Goal: Go to known website: Go to known website

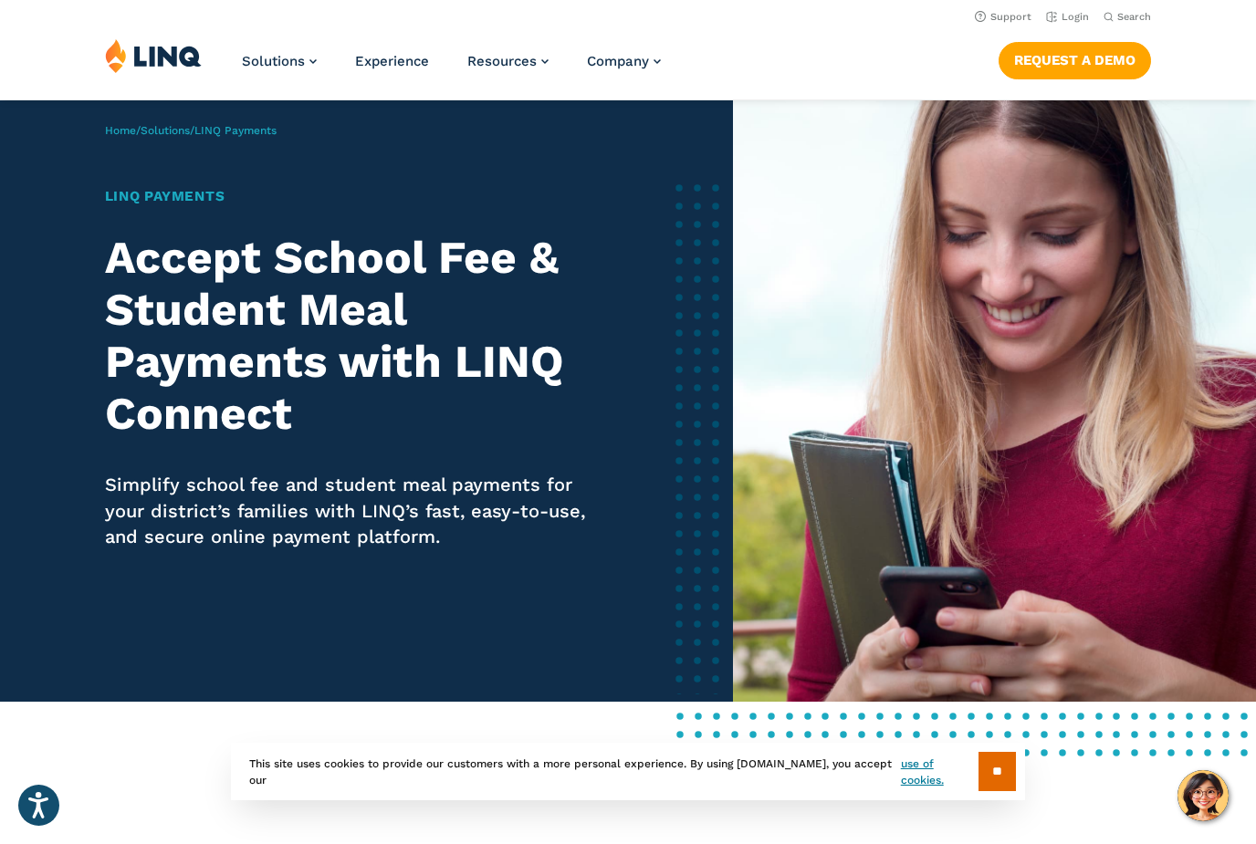
click at [1089, 19] on link "Login" at bounding box center [1067, 17] width 43 height 12
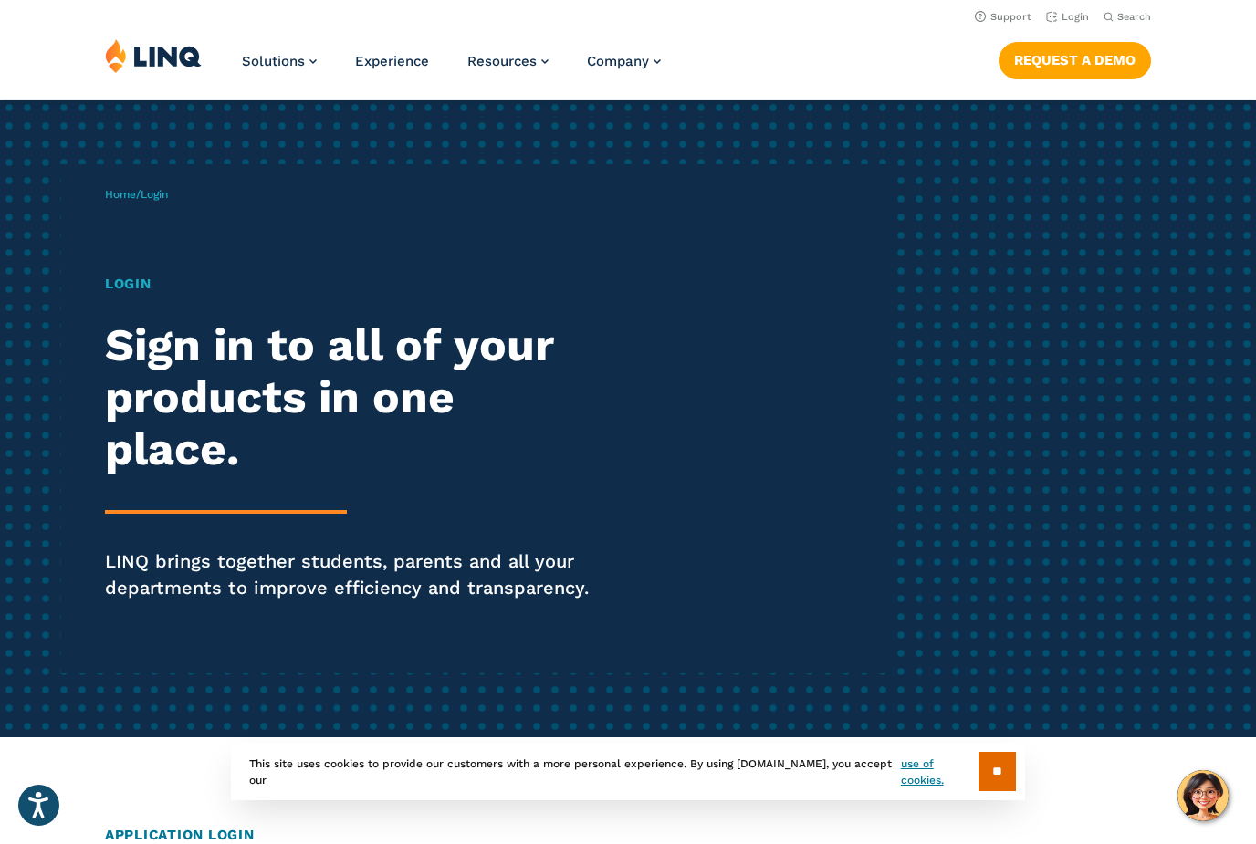
click at [113, 302] on div "Login Sign in to all of your products in one place. LINQ brings together studen…" at bounding box center [347, 463] width 484 height 378
click at [131, 290] on h1 "Login" at bounding box center [347, 284] width 484 height 21
click at [151, 274] on h1 "Login" at bounding box center [347, 284] width 484 height 21
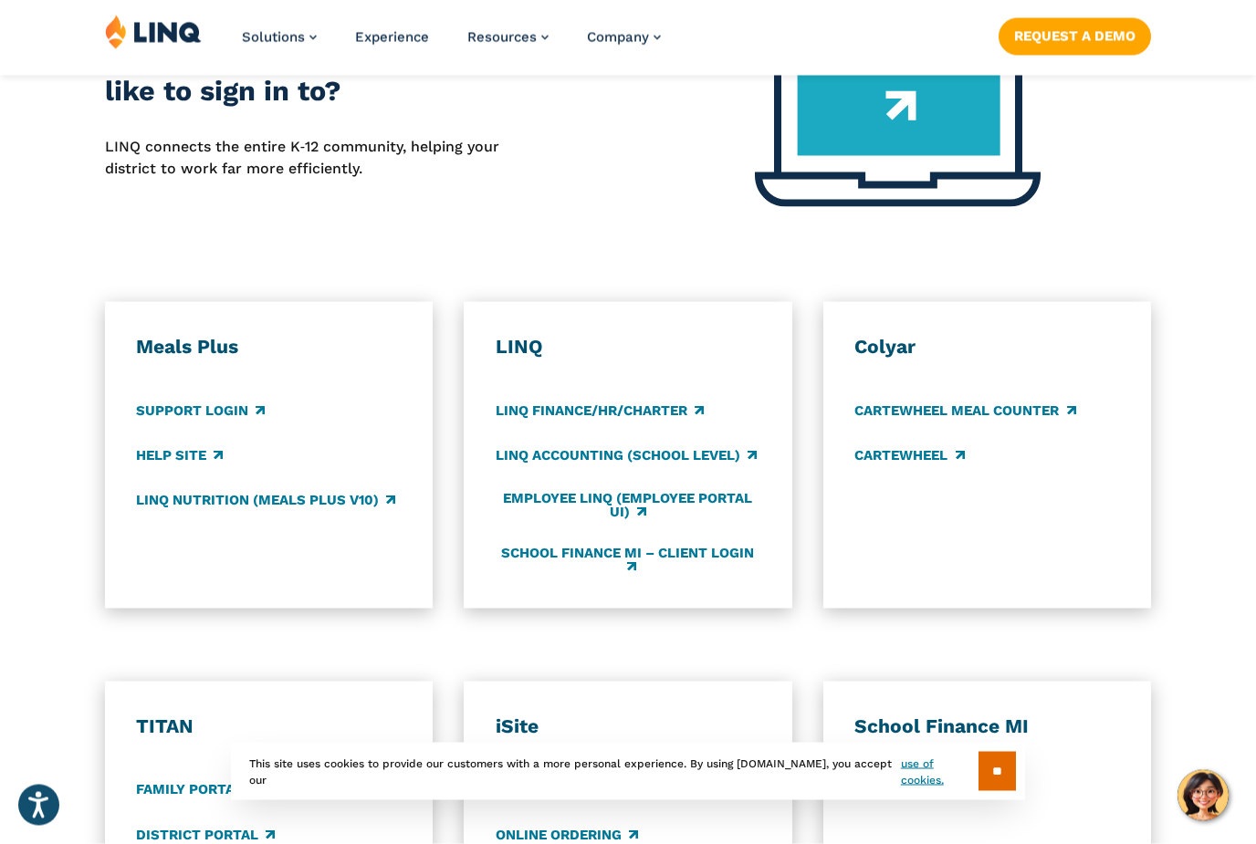
scroll to position [840, 0]
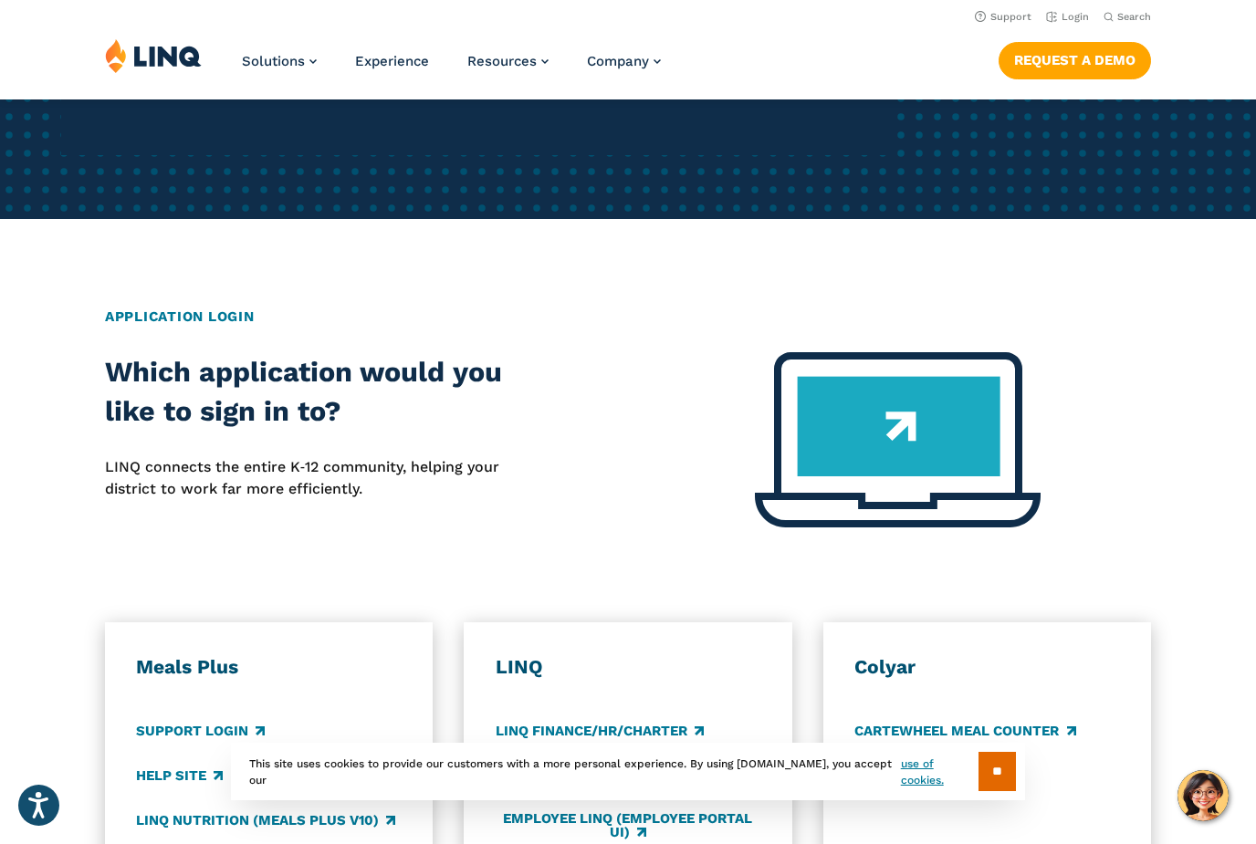
click at [239, 721] on link "Support Login" at bounding box center [200, 731] width 129 height 20
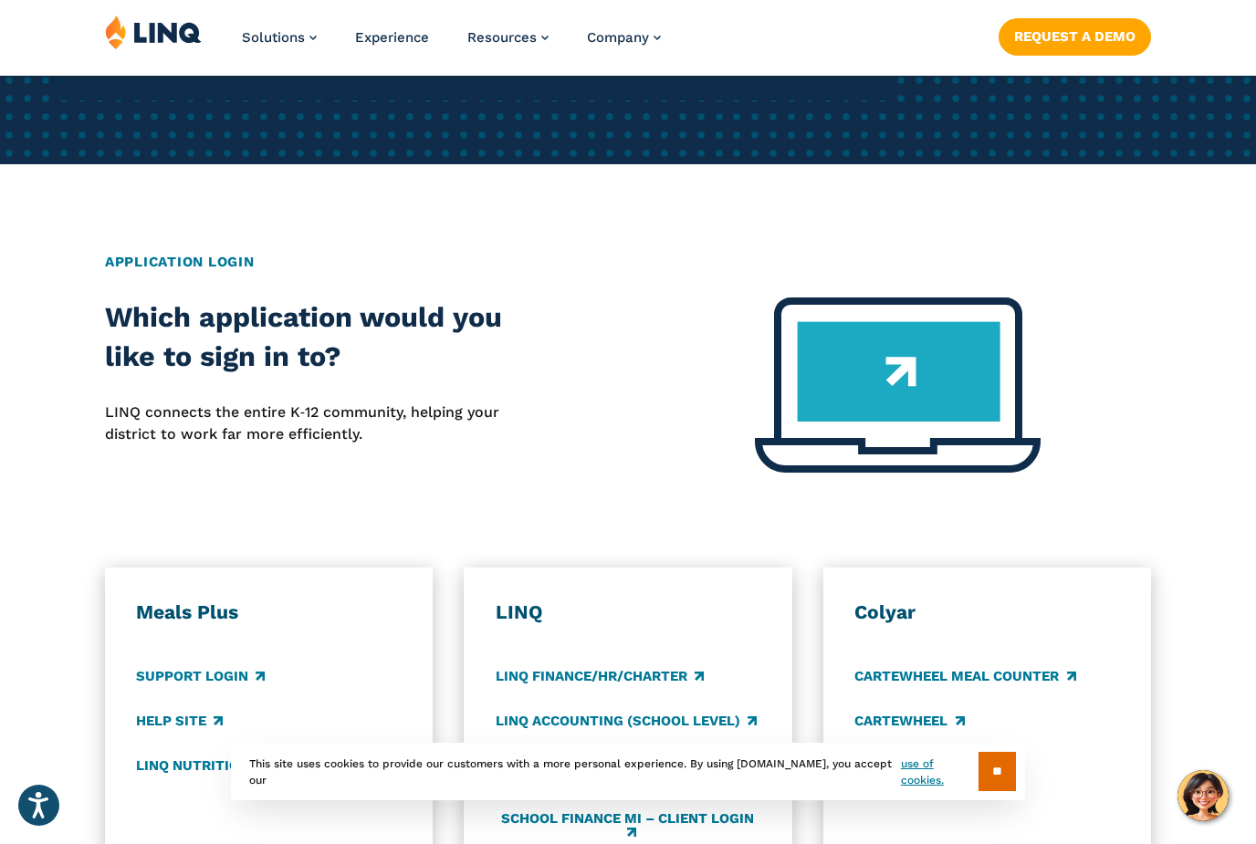
scroll to position [577, 0]
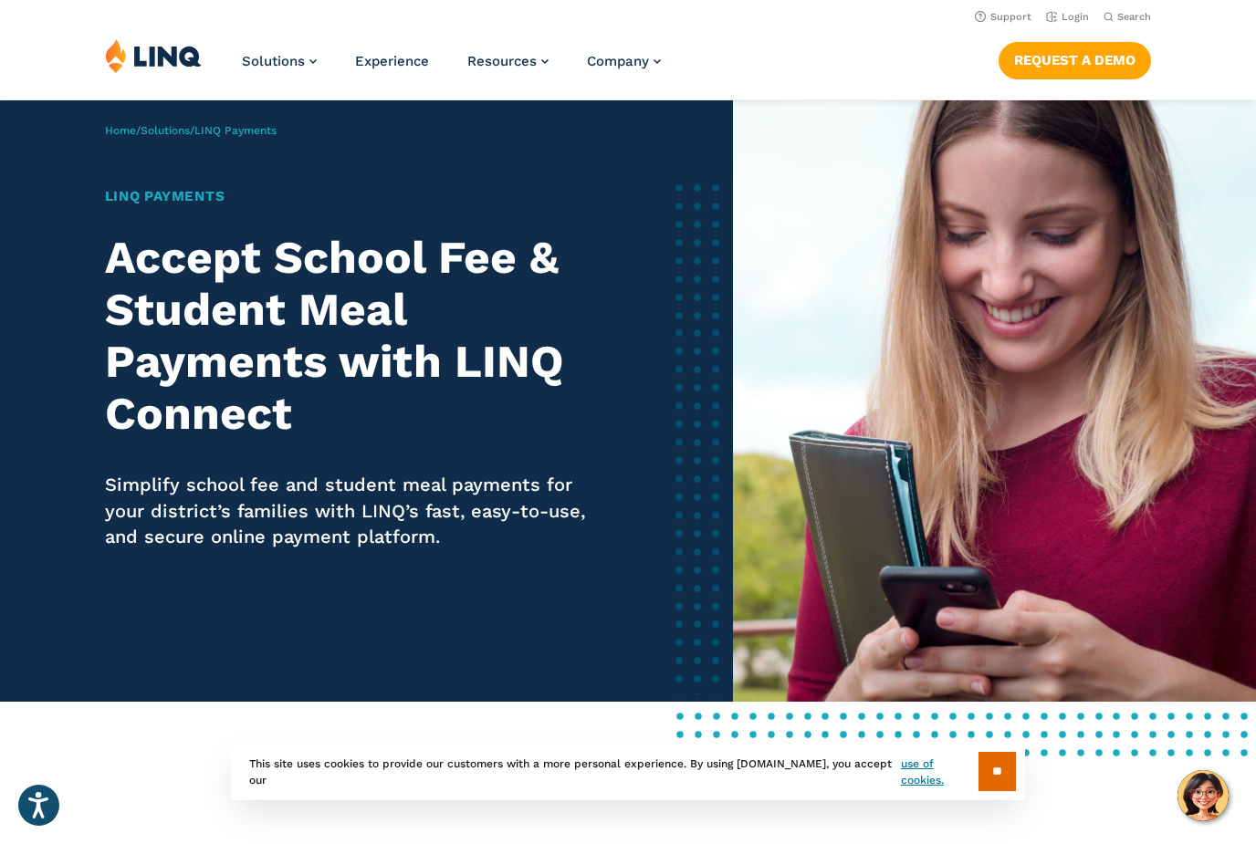
click at [1056, 21] on link "Login" at bounding box center [1067, 17] width 43 height 12
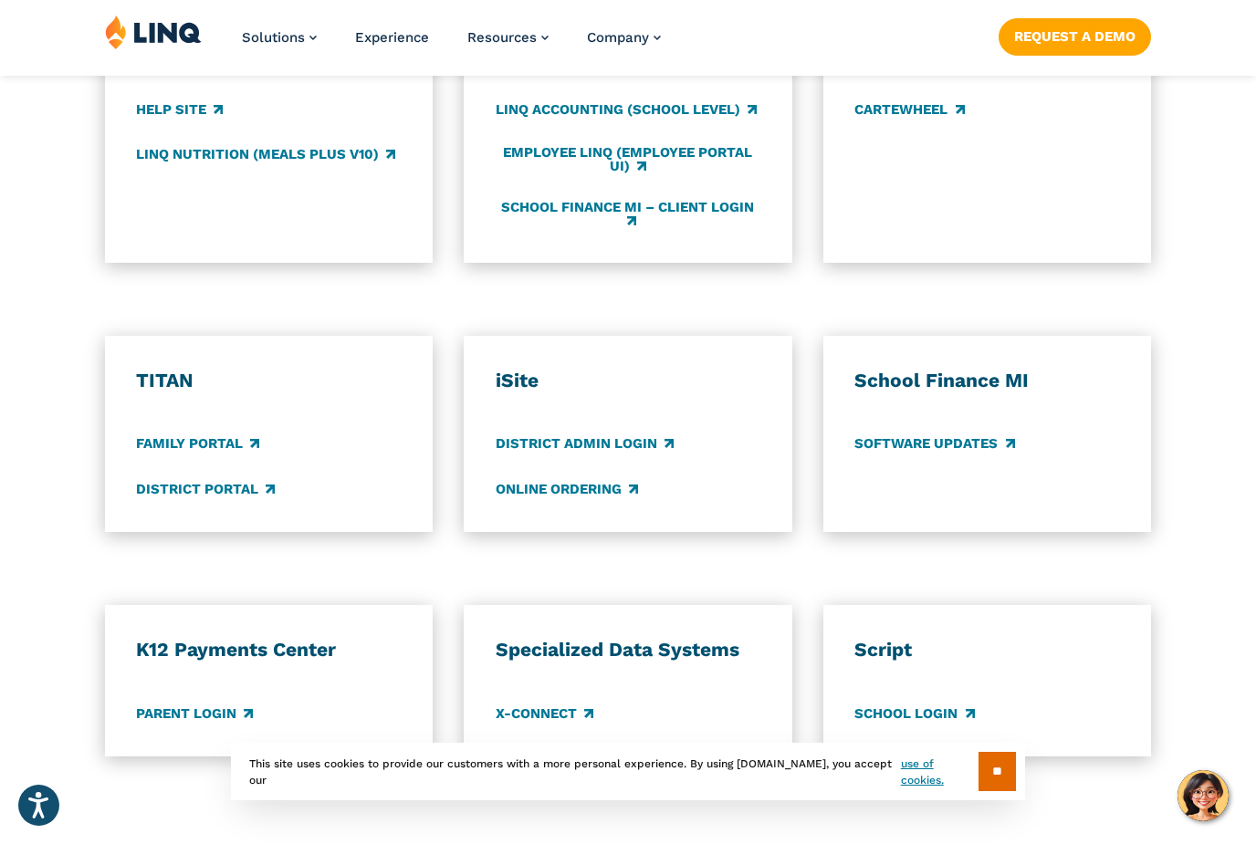
scroll to position [1196, 0]
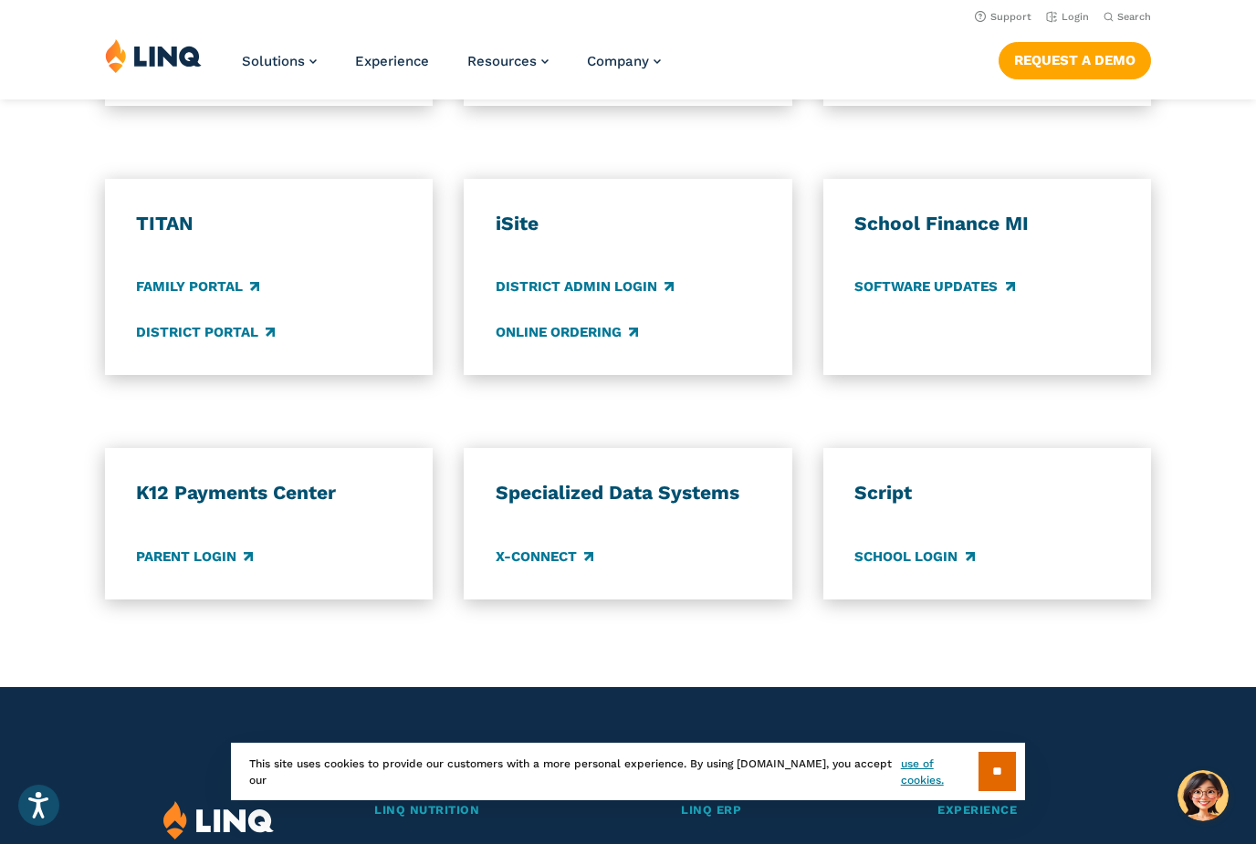
click at [165, 547] on link "Parent Login" at bounding box center [194, 557] width 117 height 20
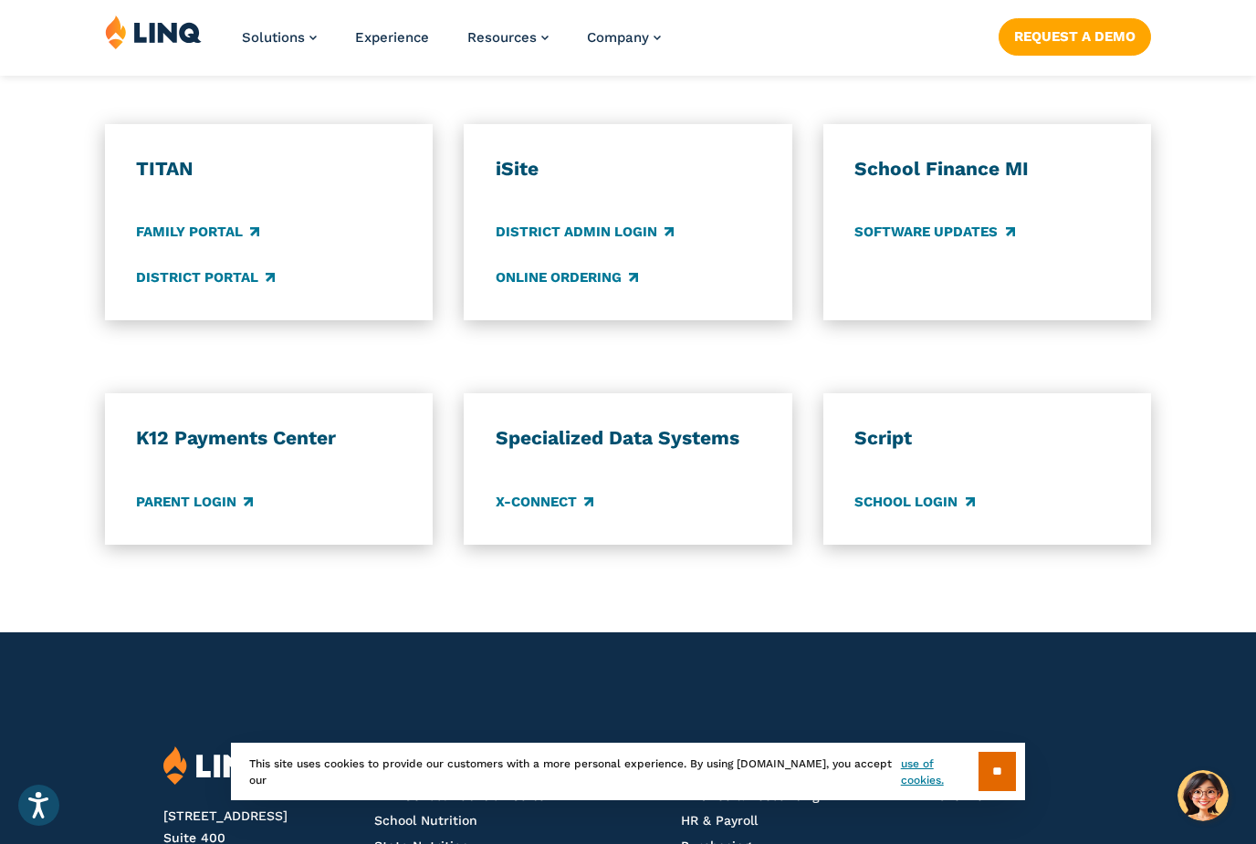
scroll to position [1400, 0]
